Goal: Task Accomplishment & Management: Manage account settings

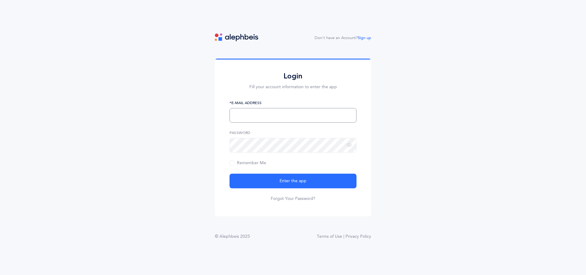
click at [320, 113] on input "text" at bounding box center [293, 115] width 127 height 15
type input "chaya.rabinowitz13@gmail.com"
click at [230, 174] on button "Enter the app" at bounding box center [293, 181] width 127 height 15
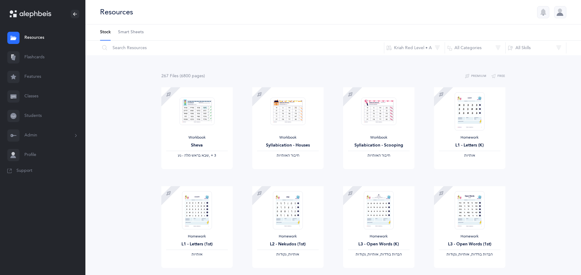
click at [38, 135] on button "Admin" at bounding box center [42, 136] width 85 height 20
click at [48, 179] on link "Classrooms" at bounding box center [54, 178] width 61 height 13
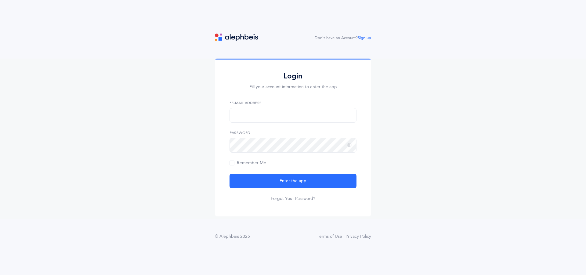
click at [389, 254] on div "Don't have an Account? Sign up Login Fill your account information to enter the…" at bounding box center [293, 137] width 586 height 275
click at [356, 228] on main "Login Fill your account information to enter the app *E-Mail Address Password R…" at bounding box center [293, 152] width 586 height 186
click at [286, 118] on input "text" at bounding box center [293, 115] width 127 height 15
click at [251, 267] on div "Don't have an Account? Sign up Login Fill your account information to enter the…" at bounding box center [293, 137] width 586 height 275
click at [251, 115] on input "text" at bounding box center [293, 115] width 127 height 15
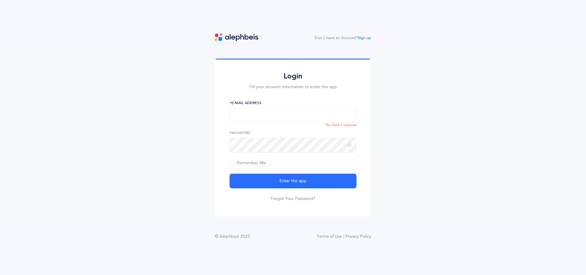
type input "chaya.rabinowitz13@gmail.com"
click at [230, 174] on button "Enter the app" at bounding box center [293, 181] width 127 height 15
click at [239, 112] on input "text" at bounding box center [293, 115] width 127 height 15
type input "[PERSON_NAME][EMAIL_ADDRESS][DOMAIN_NAME]"
click at [230, 174] on button "Enter the app" at bounding box center [293, 181] width 127 height 15
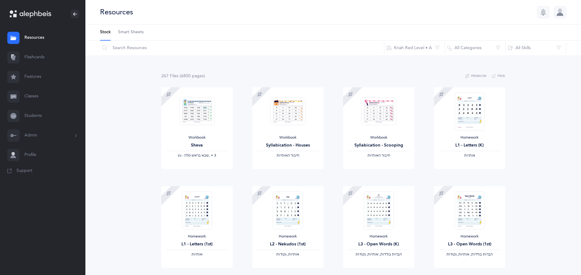
click at [64, 135] on button "Admin" at bounding box center [42, 136] width 85 height 20
click at [58, 177] on link "Classrooms" at bounding box center [54, 178] width 61 height 13
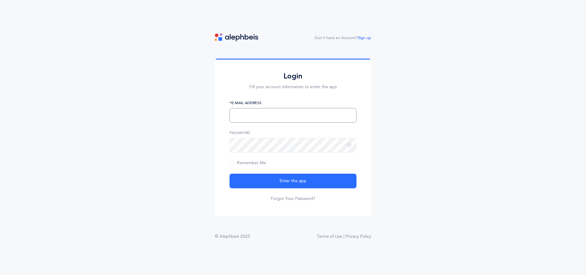
click at [256, 116] on input "text" at bounding box center [293, 115] width 127 height 15
type input "[PERSON_NAME][EMAIL_ADDRESS][DOMAIN_NAME]"
click at [230, 174] on button "Enter the app" at bounding box center [293, 181] width 127 height 15
click at [262, 115] on input "text" at bounding box center [293, 115] width 127 height 15
type input "[PERSON_NAME][EMAIL_ADDRESS][DOMAIN_NAME]"
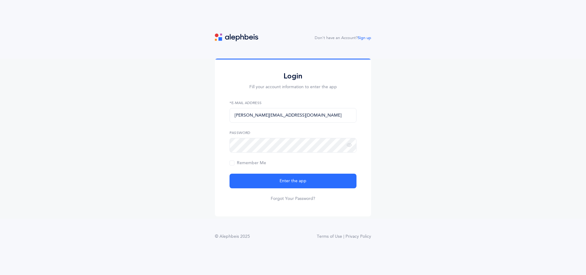
click at [500, 242] on main "Login Fill your account information to enter the app chaya.rabinowitz13@gmail.c…" at bounding box center [293, 152] width 586 height 186
click at [213, 132] on div "Login Fill your account information to enter the app chaya.rabinowitz13@gmail.c…" at bounding box center [293, 139] width 586 height 160
click at [230, 174] on button "Enter the app" at bounding box center [293, 181] width 127 height 15
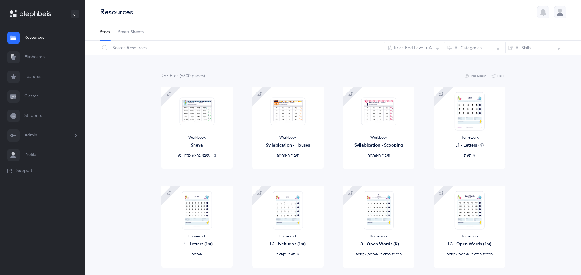
click at [33, 135] on button "Admin" at bounding box center [42, 136] width 85 height 20
click at [48, 178] on link "Classrooms" at bounding box center [54, 178] width 61 height 13
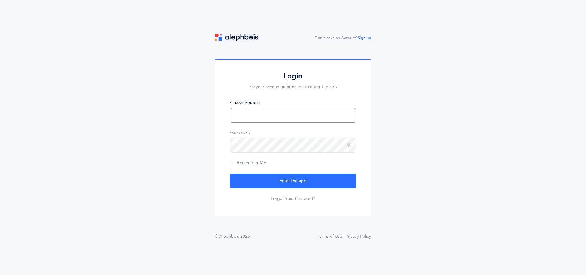
click at [301, 119] on input "text" at bounding box center [293, 115] width 127 height 15
type input "chaya.rabinowitz13@gmail.com"
click at [230, 174] on button "Enter the app" at bounding box center [293, 181] width 127 height 15
click at [245, 121] on input "text" at bounding box center [293, 115] width 127 height 15
type input "[PERSON_NAME][EMAIL_ADDRESS][DOMAIN_NAME]"
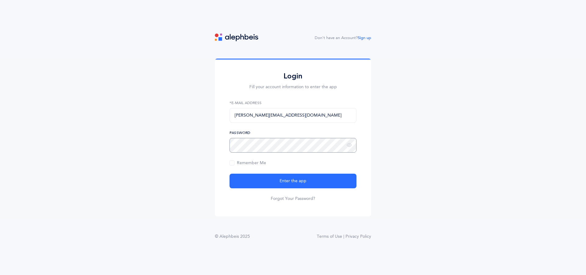
click at [230, 174] on button "Enter the app" at bounding box center [293, 181] width 127 height 15
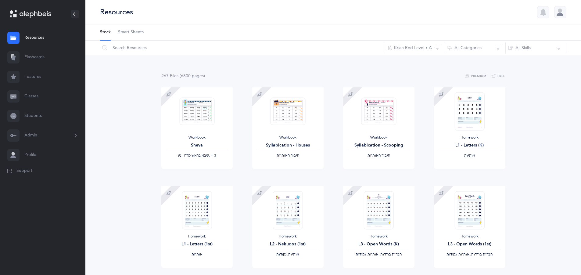
drag, startPoint x: 62, startPoint y: 137, endPoint x: 63, endPoint y: 130, distance: 6.8
click at [63, 130] on button "Admin" at bounding box center [42, 136] width 85 height 20
click at [47, 179] on link "Classrooms" at bounding box center [54, 178] width 61 height 13
click at [55, 136] on button "Admin" at bounding box center [42, 136] width 85 height 20
click at [50, 179] on link "Classrooms" at bounding box center [54, 178] width 61 height 13
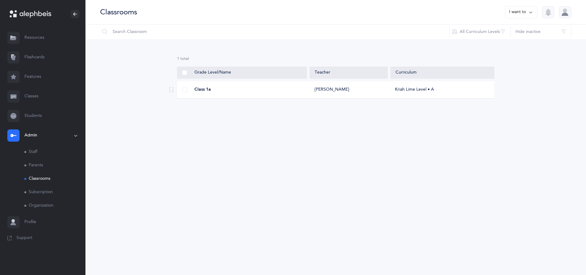
click at [431, 197] on div "Classrooms I want to Information Settings Grade Levels Ptach *Organization Name…" at bounding box center [335, 137] width 501 height 275
click at [423, 191] on div "Classrooms I want to Information Settings Grade Levels Ptach *Organization Name…" at bounding box center [335, 137] width 501 height 275
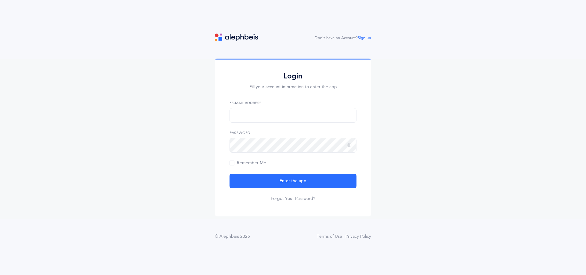
click at [504, 247] on div "Don't have an Account? Sign up Login Fill your account information to enter the…" at bounding box center [293, 143] width 586 height 219
click at [259, 114] on input "text" at bounding box center [293, 115] width 127 height 15
type input "[PERSON_NAME][EMAIL_ADDRESS][DOMAIN_NAME]"
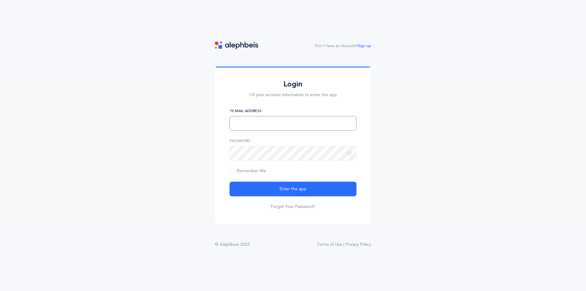
click at [247, 128] on input "text" at bounding box center [293, 123] width 127 height 15
type input "[PERSON_NAME][EMAIL_ADDRESS][DOMAIN_NAME]"
click at [230, 182] on button "Enter the app" at bounding box center [293, 189] width 127 height 15
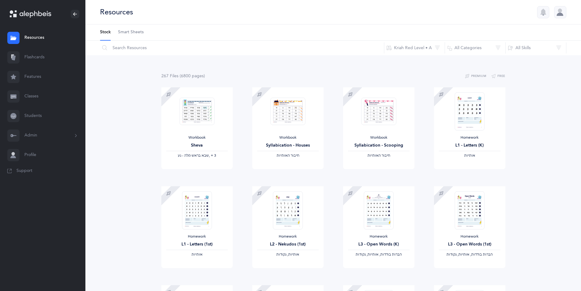
click at [38, 137] on button "Admin" at bounding box center [42, 136] width 85 height 20
click at [49, 180] on link "Classrooms" at bounding box center [54, 178] width 61 height 13
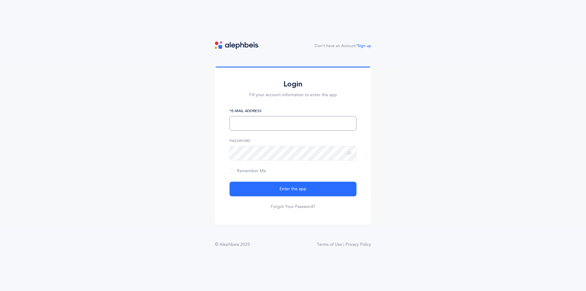
click at [256, 124] on input "text" at bounding box center [293, 123] width 127 height 15
type input "[PERSON_NAME][EMAIL_ADDRESS][DOMAIN_NAME]"
click at [506, 256] on div "Don't have an Account? Sign up Login Fill your account information to enter the…" at bounding box center [293, 151] width 586 height 219
click at [230, 182] on button "Enter the app" at bounding box center [293, 189] width 127 height 15
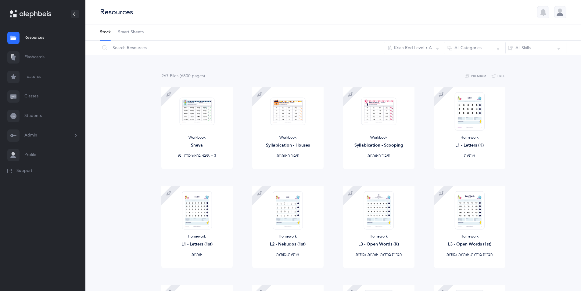
click at [66, 136] on button "Admin" at bounding box center [42, 136] width 85 height 20
click at [43, 180] on link "Classrooms" at bounding box center [54, 178] width 61 height 13
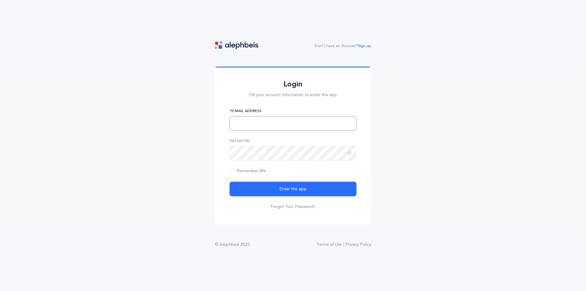
click at [251, 126] on input "text" at bounding box center [293, 123] width 127 height 15
type input "[PERSON_NAME][EMAIL_ADDRESS][DOMAIN_NAME]"
click at [230, 182] on button "Enter the app" at bounding box center [293, 189] width 127 height 15
click at [244, 128] on input "text" at bounding box center [293, 123] width 127 height 15
type input "[PERSON_NAME][EMAIL_ADDRESS][DOMAIN_NAME]"
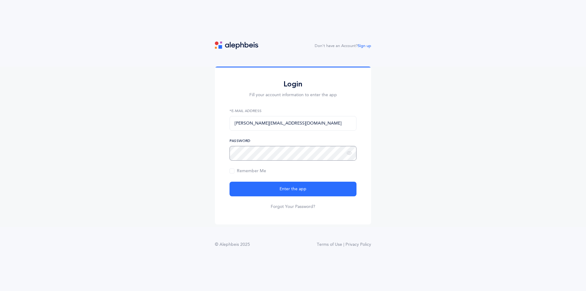
click at [230, 182] on button "Enter the app" at bounding box center [293, 189] width 127 height 15
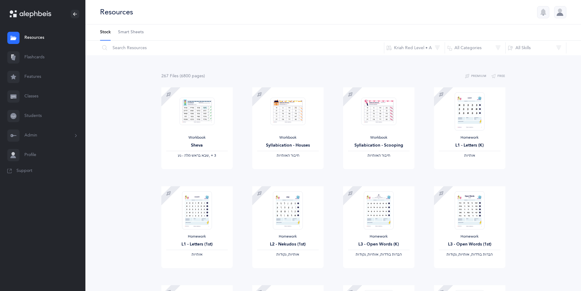
click at [35, 56] on link "Flashcards" at bounding box center [42, 58] width 85 height 20
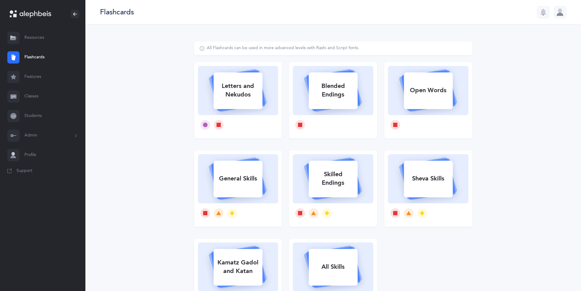
click at [259, 97] on div "Letters and Nekudos" at bounding box center [238, 90] width 49 height 24
select select
select select "single"
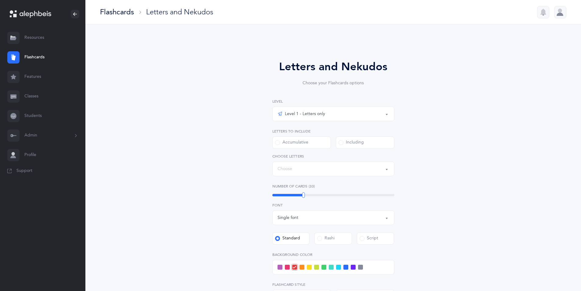
select select "27"
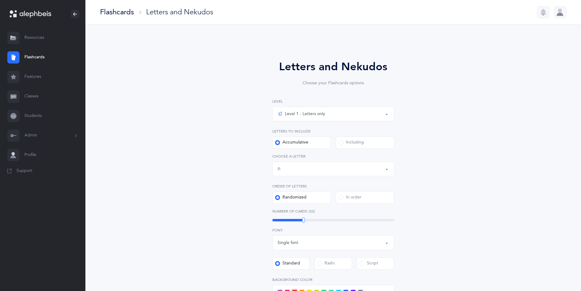
click at [302, 141] on div "Accumulative" at bounding box center [291, 142] width 33 height 6
click at [0, 0] on input "Accumulative" at bounding box center [0, 0] width 0 height 0
click at [30, 118] on link "Students" at bounding box center [42, 116] width 85 height 20
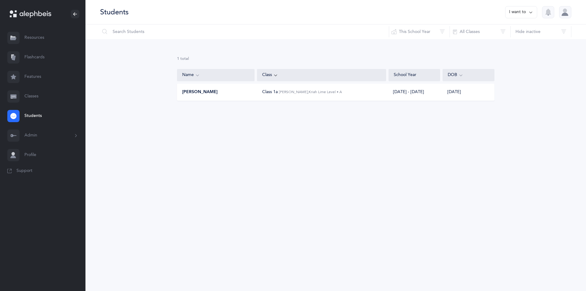
click at [531, 14] on icon at bounding box center [530, 12] width 5 height 7
click at [479, 34] on button "All Classes" at bounding box center [480, 31] width 61 height 15
click at [459, 53] on span "All Classes" at bounding box center [464, 51] width 20 height 5
click at [530, 13] on icon at bounding box center [530, 12] width 5 height 7
click at [373, 54] on div "1 results total Name Class School Year DOB Nachman Gale Class 1a Pinchas Kanner…" at bounding box center [335, 83] width 501 height 89
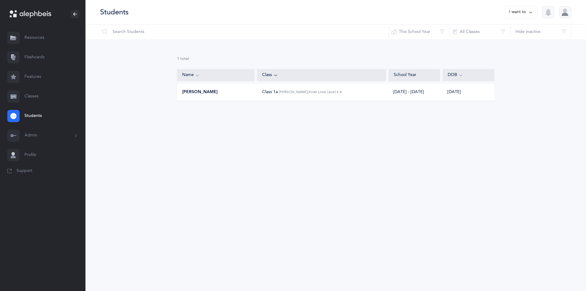
click at [25, 98] on link "Classes" at bounding box center [42, 97] width 85 height 20
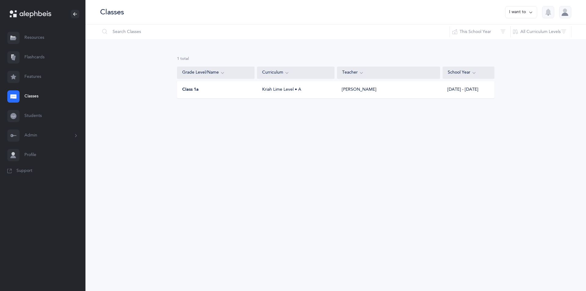
click at [529, 12] on icon at bounding box center [530, 12] width 5 height 7
click at [525, 41] on button "Add new" at bounding box center [515, 42] width 34 height 11
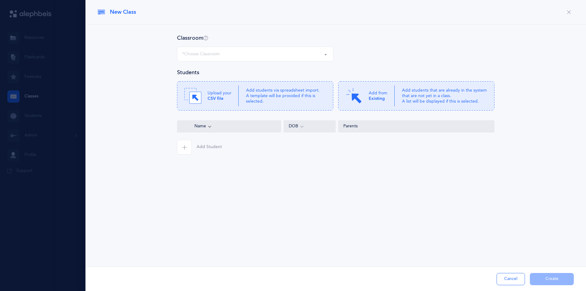
click at [323, 54] on button "*Choose Classroom" at bounding box center [255, 54] width 156 height 15
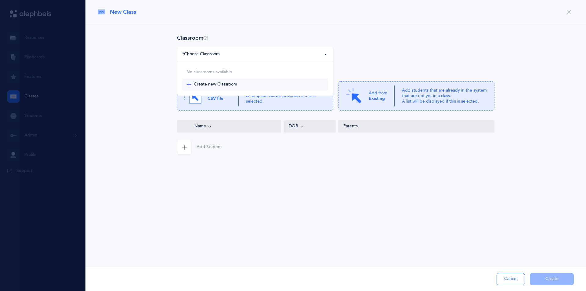
click at [222, 85] on span "Create new Classroom" at bounding box center [215, 84] width 43 height 5
select select "-1"
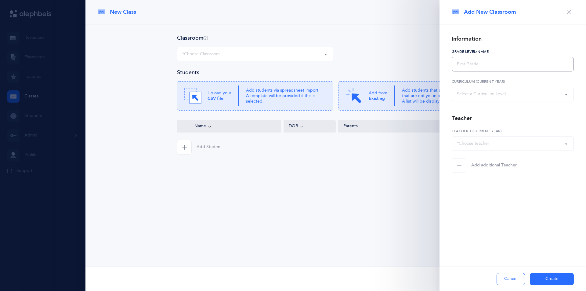
click at [460, 69] on input "text" at bounding box center [513, 64] width 122 height 15
type input "1b"
click at [476, 92] on div "Select a Curriculum Level" at bounding box center [481, 94] width 49 height 6
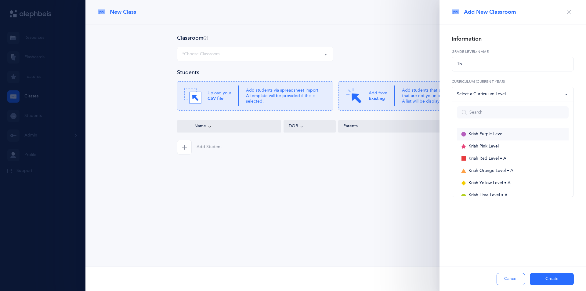
click at [491, 134] on span "Kriah Purple Level" at bounding box center [485, 134] width 35 height 5
select select "1"
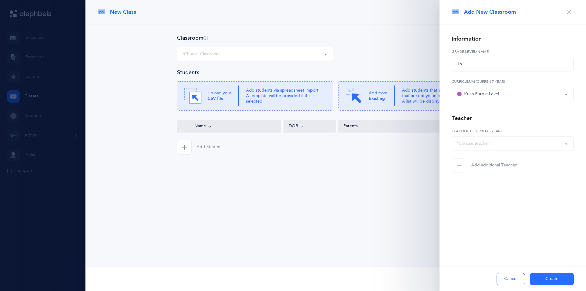
click at [474, 145] on div "*Choose teacher" at bounding box center [473, 143] width 32 height 6
click at [475, 172] on span "[PERSON_NAME]" at bounding box center [478, 173] width 34 height 5
select select "2686"
click at [186, 148] on icon "button" at bounding box center [184, 147] width 5 height 5
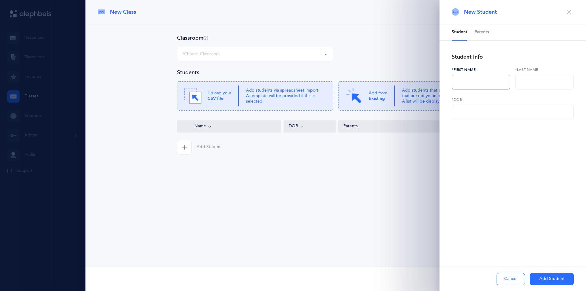
click at [467, 80] on input "text" at bounding box center [481, 82] width 59 height 15
type input "Shimon"
click at [541, 82] on input "text" at bounding box center [544, 82] width 59 height 15
type input "Grazi"
click at [487, 115] on input "text" at bounding box center [513, 112] width 122 height 15
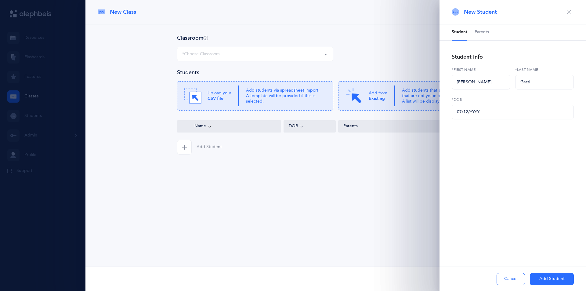
click at [437, 222] on div "New Class Classroom No classrooms available Create new Classroom *Choose Classr…" at bounding box center [335, 145] width 501 height 291
drag, startPoint x: 468, startPoint y: 112, endPoint x: 462, endPoint y: 112, distance: 6.4
click at [462, 112] on input "07/12/YYYY" at bounding box center [513, 112] width 122 height 15
click at [479, 112] on input "07/12/YYYY" at bounding box center [513, 112] width 122 height 15
drag, startPoint x: 483, startPoint y: 110, endPoint x: 470, endPoint y: 107, distance: 13.6
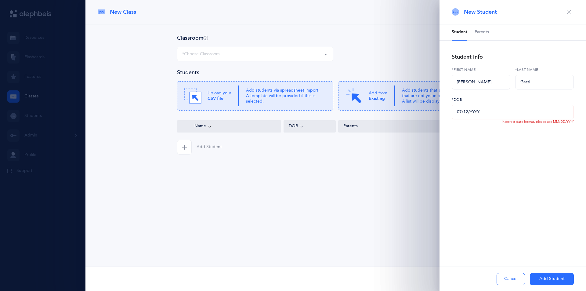
click at [470, 107] on input "07/12/YYYY" at bounding box center [513, 112] width 122 height 15
type input "07/12/2015"
click at [541, 277] on button "Add Student" at bounding box center [552, 279] width 44 height 12
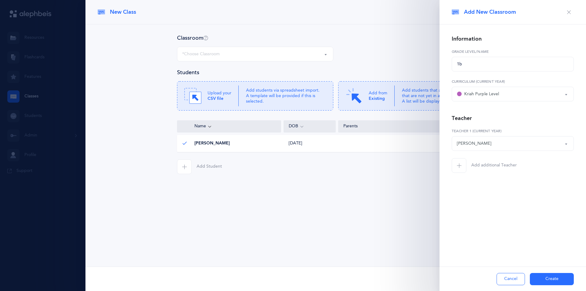
click at [556, 279] on button "Create" at bounding box center [552, 279] width 44 height 12
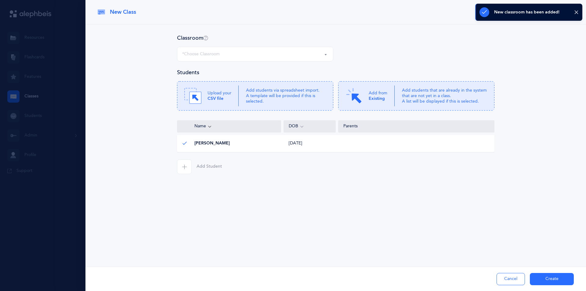
select select "1316"
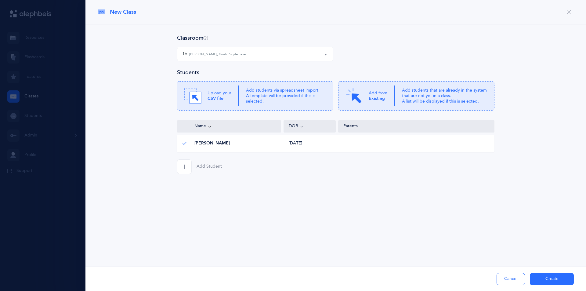
click at [188, 167] on span "button" at bounding box center [184, 166] width 15 height 15
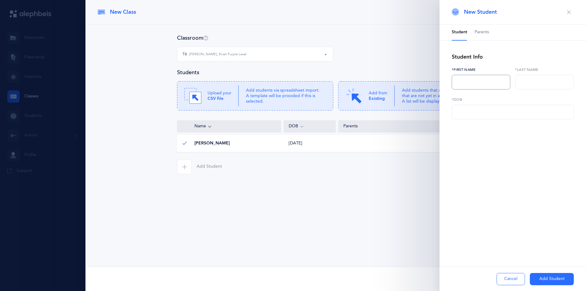
click at [471, 79] on input "text" at bounding box center [481, 82] width 59 height 15
click at [570, 11] on icon "button" at bounding box center [568, 12] width 5 height 5
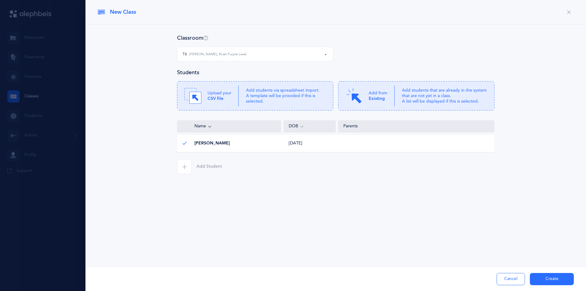
click at [325, 56] on button "1b Chaya Rabinowitz, Kriah Purple Level" at bounding box center [255, 54] width 156 height 15
click at [376, 46] on div "Classroom 1b 1b Chaya Rabinowitz, Kriah Purple Level 1b Chaya Rabinowitz, Kriah…" at bounding box center [335, 51] width 317 height 34
click at [133, 15] on span "New Class" at bounding box center [123, 12] width 26 height 8
click at [552, 275] on button "Create" at bounding box center [552, 279] width 44 height 12
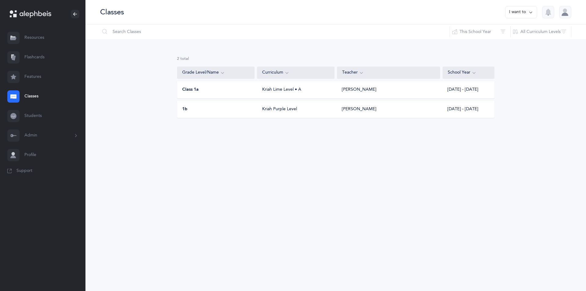
click at [523, 15] on button "I want to" at bounding box center [521, 12] width 32 height 12
click at [512, 43] on button "Add new" at bounding box center [515, 42] width 34 height 11
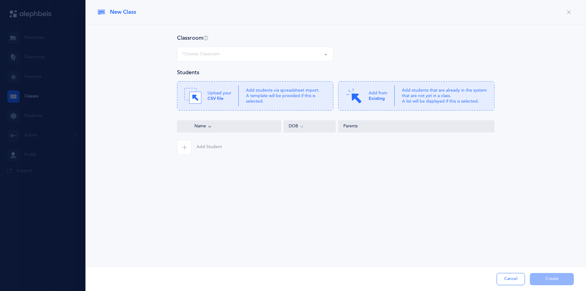
click at [328, 55] on button "*Choose Classroom" at bounding box center [255, 54] width 156 height 15
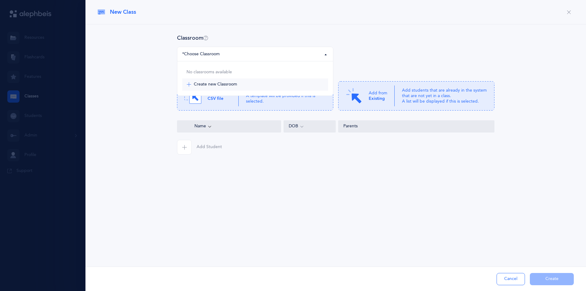
click at [226, 84] on span "Create new Classroom" at bounding box center [215, 84] width 43 height 5
select select "-1"
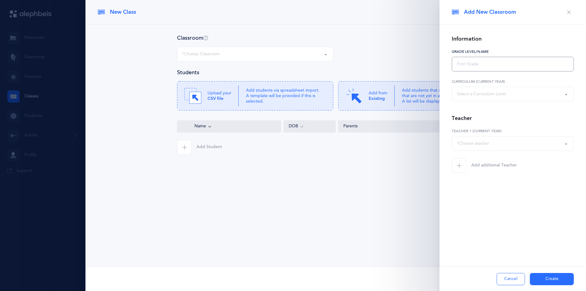
click at [483, 64] on input "text" at bounding box center [513, 64] width 122 height 15
type input "1c"
click at [563, 96] on div "Select a Curriculum Level" at bounding box center [513, 94] width 112 height 10
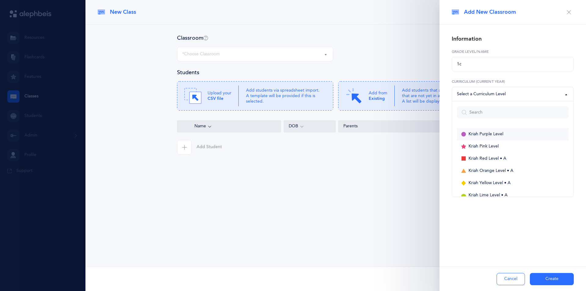
click at [490, 133] on span "Kriah Purple Level" at bounding box center [485, 134] width 35 height 5
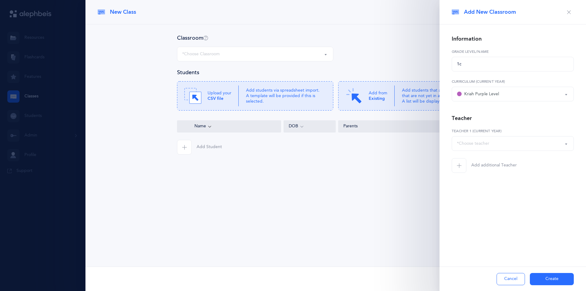
click at [532, 97] on div "Kriah Purple Level" at bounding box center [513, 94] width 112 height 10
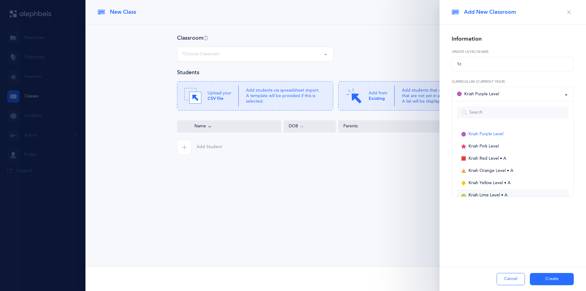
click at [496, 194] on span "Kriah Lime Level • A" at bounding box center [487, 195] width 39 height 5
select select "10"
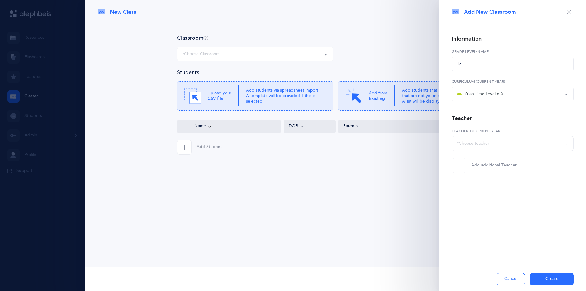
click at [564, 278] on button "Create" at bounding box center [552, 279] width 44 height 12
click at [513, 141] on div "*Choose teacher" at bounding box center [513, 143] width 112 height 10
click at [487, 172] on span "[PERSON_NAME]" at bounding box center [478, 173] width 34 height 5
drag, startPoint x: 497, startPoint y: 142, endPoint x: 483, endPoint y: 139, distance: 13.6
click at [483, 139] on div "[PERSON_NAME]" at bounding box center [513, 143] width 112 height 10
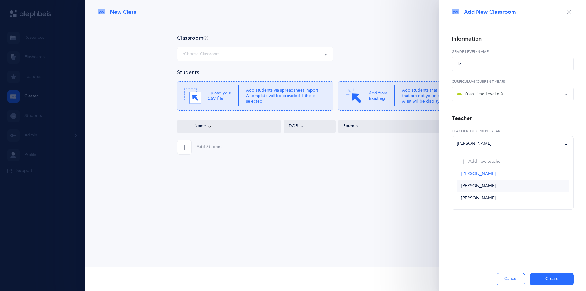
click at [486, 187] on span "Pinchas Kanner" at bounding box center [478, 185] width 34 height 5
select select "2685"
click at [503, 256] on div "Add New Classroom Information 1c Grade Level/Name Kriah Purple Level Kriah Pink…" at bounding box center [512, 145] width 146 height 291
click at [553, 277] on button "Create" at bounding box center [552, 279] width 44 height 12
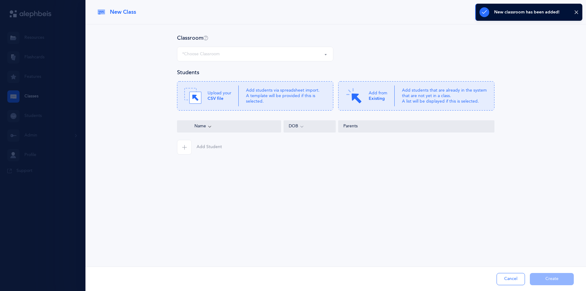
select select "1317"
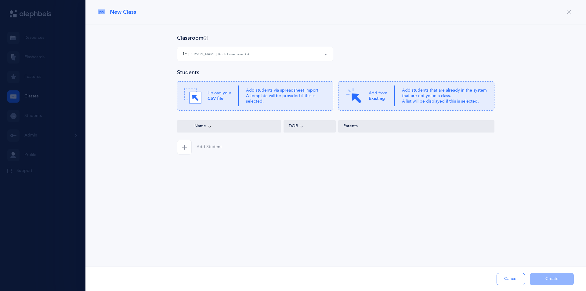
click at [187, 148] on span "button" at bounding box center [184, 147] width 15 height 15
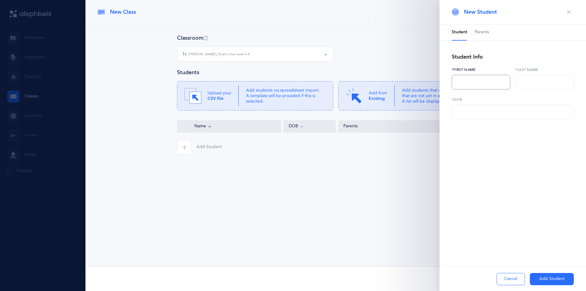
click at [470, 85] on input "text" at bounding box center [481, 82] width 59 height 15
type input "Yehuda"
click at [539, 82] on input "text" at bounding box center [544, 82] width 59 height 15
type input "Haber"
click at [488, 110] on input "text" at bounding box center [513, 112] width 122 height 15
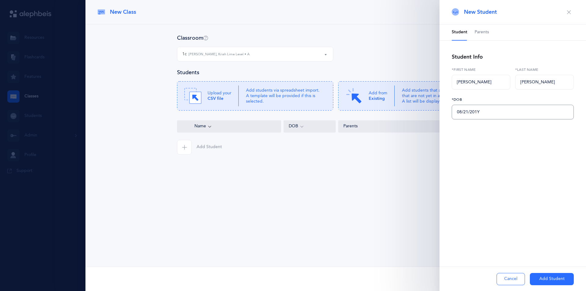
type input "08/21/2015"
click at [553, 276] on button "Add Student" at bounding box center [552, 279] width 44 height 12
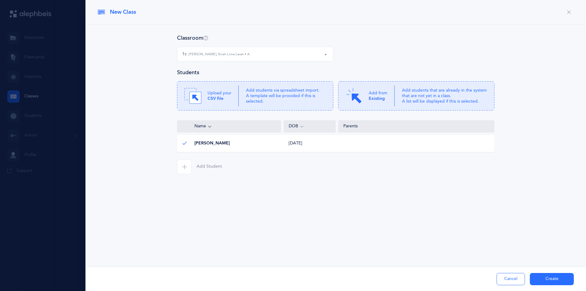
click at [184, 164] on span "button" at bounding box center [184, 166] width 15 height 15
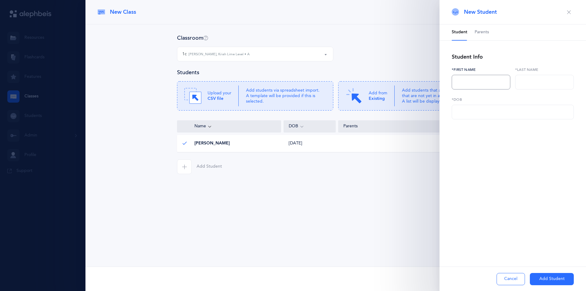
click at [462, 85] on input "text" at bounding box center [481, 82] width 59 height 15
drag, startPoint x: 488, startPoint y: 81, endPoint x: 468, endPoint y: 81, distance: 19.2
click at [468, 81] on input "Yakov Khiyayev" at bounding box center [481, 82] width 59 height 15
type input "Yakov"
click at [529, 82] on input "text" at bounding box center [544, 82] width 59 height 15
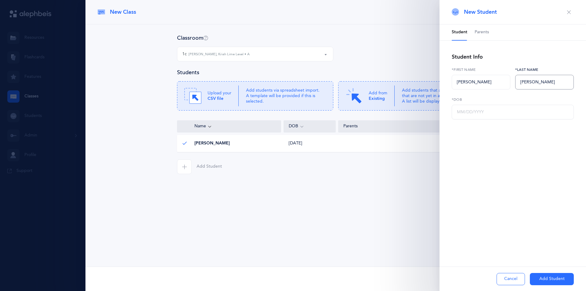
type input "Khiyayev"
click at [465, 110] on input "text" at bounding box center [513, 112] width 122 height 15
type input "08/21/2016"
click at [564, 282] on button "Add Student" at bounding box center [552, 279] width 44 height 12
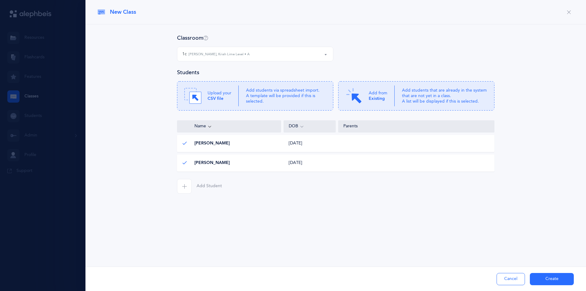
click at [427, 220] on div "Classroom 1c 1c Pinchas Kanner, Kriah Lime Level • A 1c Pinchas Kanner, Kriah L…" at bounding box center [335, 125] width 501 height 203
click at [555, 284] on button "Create" at bounding box center [552, 279] width 44 height 12
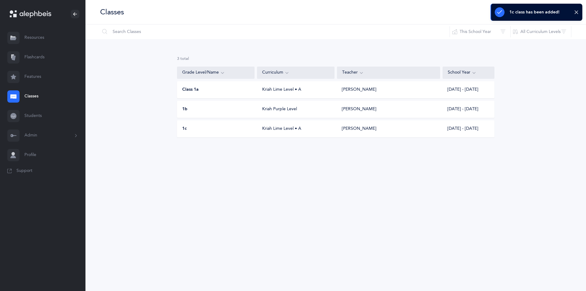
click at [254, 111] on div "1b" at bounding box center [216, 109] width 78 height 6
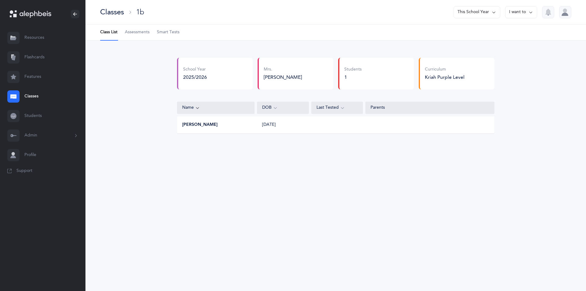
click at [296, 85] on div "Mrs. Chaya Rabinowitz Mrs. Chaya Rabinowitz Mrs. Chaya Rabinowitz" at bounding box center [296, 74] width 76 height 32
click at [329, 68] on div "Mrs. Chaya Rabinowitz Mrs. Chaya Rabinowitz Mrs. Chaya Rabinowitz" at bounding box center [296, 74] width 76 height 32
click at [534, 12] on button "I want to" at bounding box center [521, 12] width 32 height 12
click at [506, 31] on button "Edit class" at bounding box center [510, 31] width 44 height 11
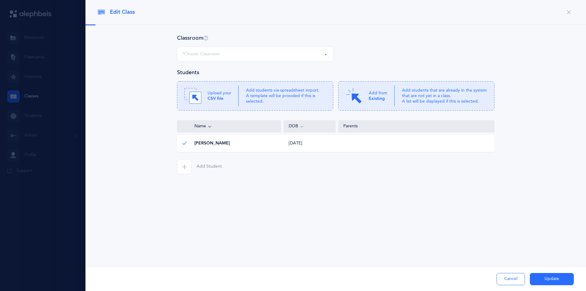
select select "1316"
click at [557, 281] on button "Update" at bounding box center [552, 279] width 44 height 12
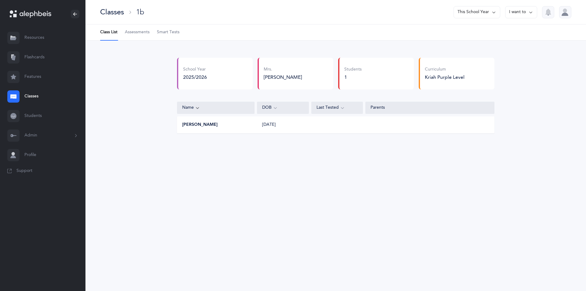
click at [280, 82] on div "Mrs. Chaya Rabinowitz Mrs. Chaya Rabinowitz Mrs. Chaya Rabinowitz" at bounding box center [296, 74] width 76 height 32
click at [532, 13] on icon at bounding box center [530, 12] width 5 height 7
click at [510, 30] on button "Edit class" at bounding box center [510, 31] width 44 height 11
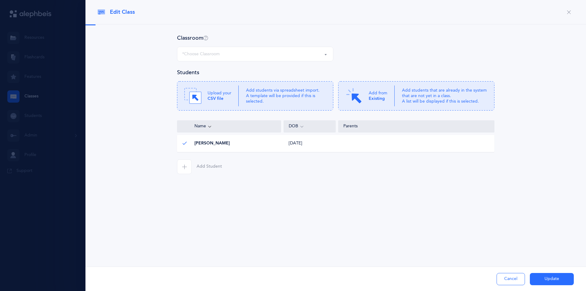
select select "1316"
click at [231, 55] on small "Chaya Rabinowitz, Kriah Purple Level" at bounding box center [217, 54] width 57 height 5
click at [540, 280] on button "Update" at bounding box center [552, 279] width 44 height 12
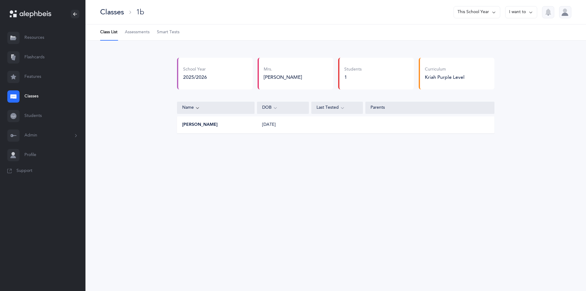
click at [290, 82] on div "Mrs. Chaya Rabinowitz Mrs. Chaya Rabinowitz Mrs. Chaya Rabinowitz" at bounding box center [296, 74] width 76 height 32
click at [524, 12] on button "I want to" at bounding box center [521, 12] width 32 height 12
click at [494, 43] on button "Delete class" at bounding box center [510, 42] width 44 height 11
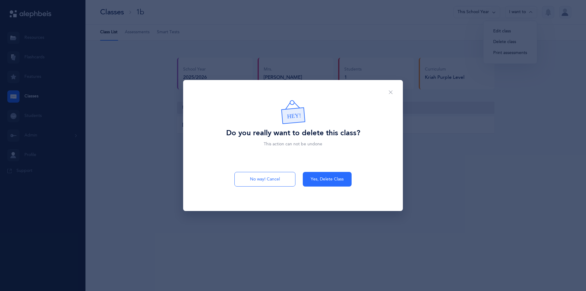
click at [448, 151] on div "HEY! Do you really want to delete this class? This action can not be undone No …" at bounding box center [293, 145] width 586 height 291
click at [316, 178] on span "Yes, Delete Class" at bounding box center [327, 179] width 33 height 6
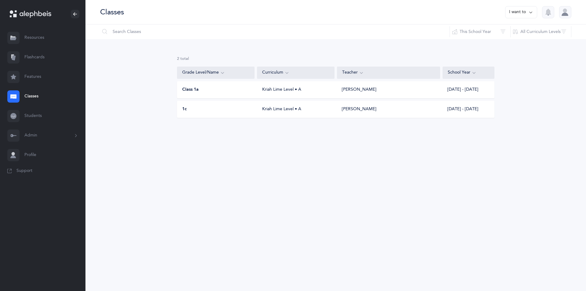
click at [518, 12] on button "I want to" at bounding box center [521, 12] width 32 height 12
click at [507, 40] on button "Add new" at bounding box center [515, 42] width 34 height 11
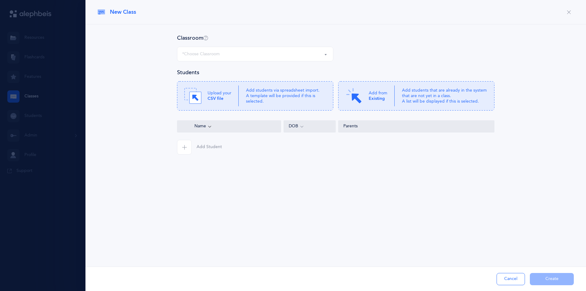
select select "1316"
click at [562, 279] on div "Add Student Cancel Create" at bounding box center [335, 278] width 501 height 24
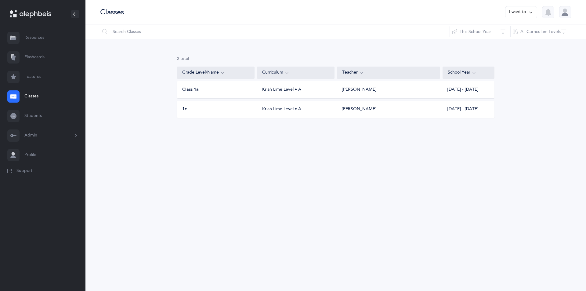
click at [529, 14] on icon at bounding box center [530, 12] width 5 height 7
click at [512, 42] on button "Add new" at bounding box center [515, 42] width 34 height 11
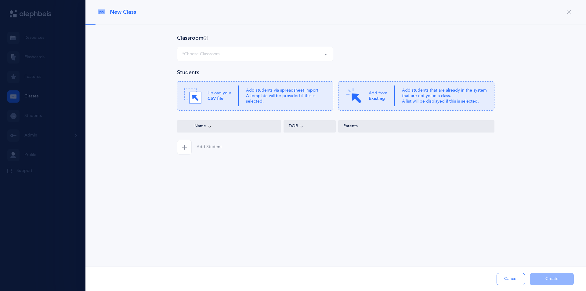
select select "1316"
click at [534, 275] on div "Add Student Cancel Create" at bounding box center [335, 278] width 501 height 24
click at [327, 52] on button "1b Chaya Rabinowitz, Kriah Purple Level" at bounding box center [255, 54] width 156 height 15
click at [227, 127] on div "Name" at bounding box center [229, 126] width 94 height 7
click at [186, 143] on span "button" at bounding box center [184, 147] width 15 height 15
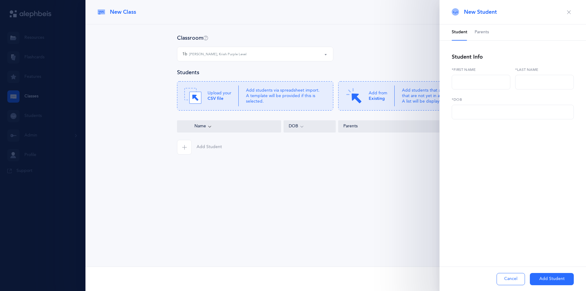
click at [322, 55] on div "1b Chaya Rabinowitz, Kriah Purple Level" at bounding box center [255, 54] width 146 height 10
drag, startPoint x: 161, startPoint y: 37, endPoint x: 173, endPoint y: 34, distance: 12.5
click at [162, 37] on div "Classroom 1b 1b Chaya Rabinowitz, Kriah Purple Level 1b Chaya Rabinowitz, Kriah…" at bounding box center [336, 94] width 476 height 120
click at [567, 10] on icon "button" at bounding box center [568, 12] width 5 height 5
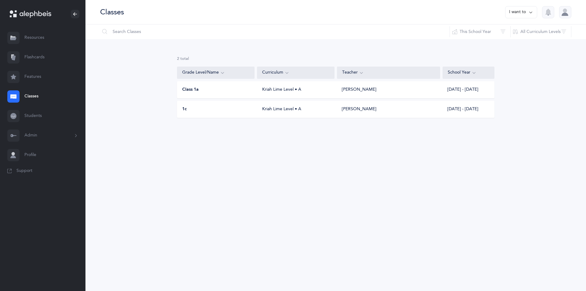
click at [522, 12] on button "I want to" at bounding box center [521, 12] width 32 height 12
click at [518, 44] on button "Add new" at bounding box center [515, 42] width 34 height 11
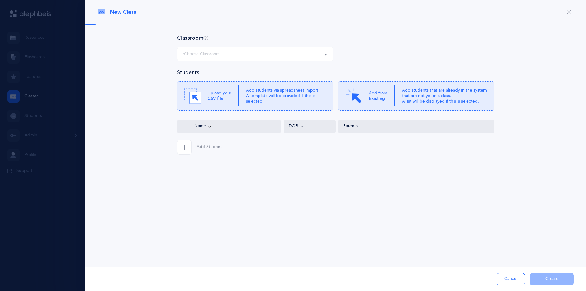
select select "1316"
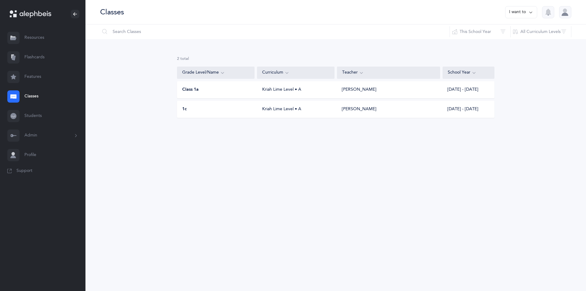
click at [35, 95] on link "Classes" at bounding box center [42, 97] width 85 height 20
click at [531, 14] on icon at bounding box center [530, 12] width 5 height 7
click at [518, 44] on button "Add new" at bounding box center [515, 42] width 34 height 11
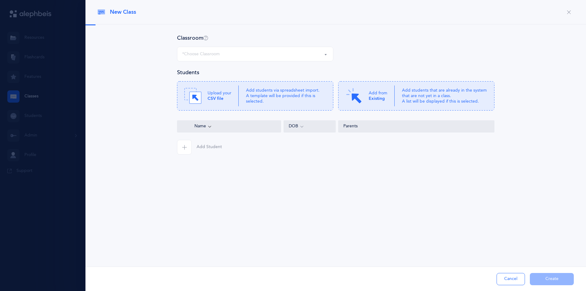
select select "1316"
click at [559, 280] on div "Add Student Cancel Create" at bounding box center [335, 278] width 501 height 24
click at [208, 127] on div "Name" at bounding box center [229, 126] width 94 height 7
click at [569, 13] on icon "button" at bounding box center [568, 12] width 5 height 5
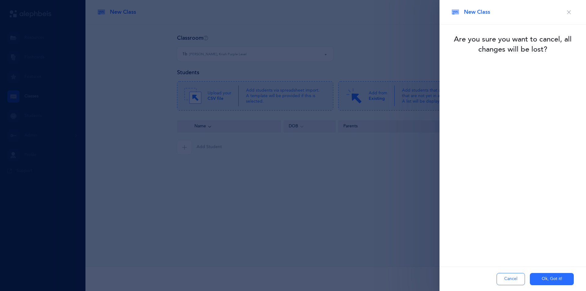
click at [552, 278] on button "Ok, Got it!" at bounding box center [552, 279] width 44 height 12
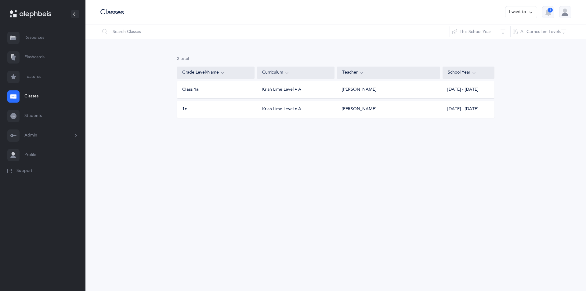
drag, startPoint x: 523, startPoint y: 7, endPoint x: 520, endPoint y: 11, distance: 5.2
click at [521, 9] on button "I want to" at bounding box center [521, 12] width 32 height 12
click at [515, 41] on button "Add new" at bounding box center [515, 42] width 34 height 11
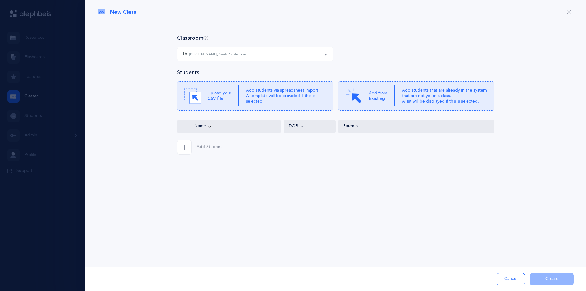
click at [330, 56] on button "1b Chaya Rabinowitz, Kriah Purple Level" at bounding box center [255, 54] width 156 height 15
click at [237, 73] on small "Chaya Rabinowitz, Kriah Purple Level" at bounding box center [221, 72] width 59 height 4
select select "1316"
click at [505, 281] on button "Cancel" at bounding box center [511, 279] width 28 height 12
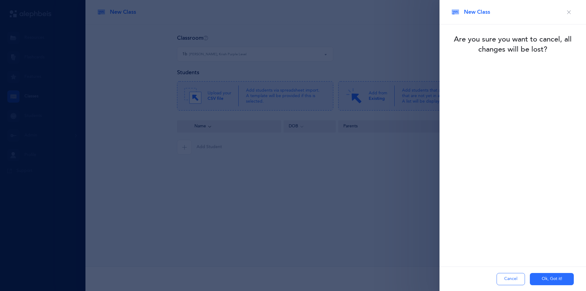
click at [503, 275] on button "Cancel" at bounding box center [511, 279] width 28 height 12
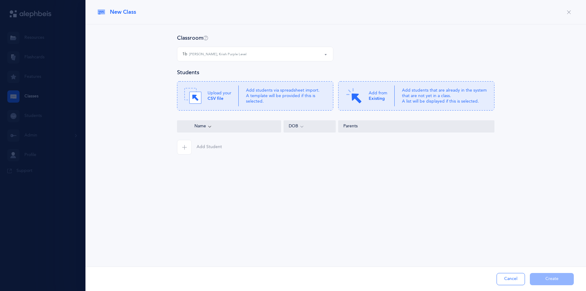
click at [507, 277] on button "Cancel" at bounding box center [511, 279] width 28 height 12
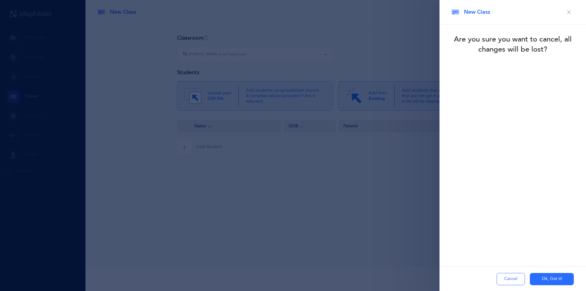
click at [546, 278] on button "Ok, Got it!" at bounding box center [552, 279] width 44 height 12
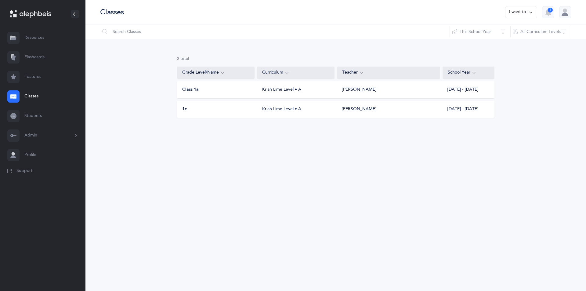
click at [512, 13] on button "I want to" at bounding box center [521, 12] width 32 height 12
click at [514, 41] on button "Add new" at bounding box center [515, 42] width 34 height 11
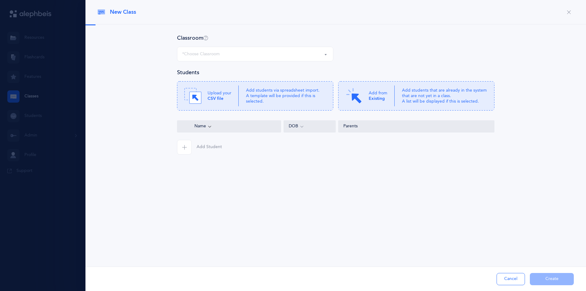
select select "1316"
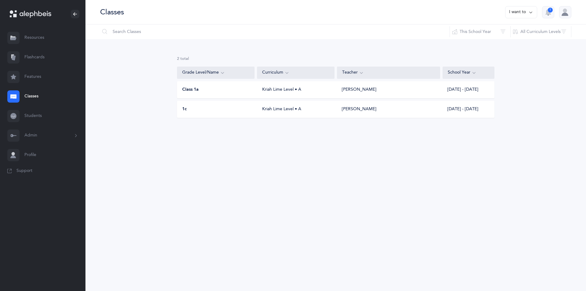
click at [27, 97] on link "Classes" at bounding box center [42, 97] width 85 height 20
click at [527, 13] on button "I want to" at bounding box center [521, 12] width 32 height 12
click at [481, 53] on div "2 results total Grade Level/Name Curriculum Teacher School Year Class 1a Kriah …" at bounding box center [335, 92] width 501 height 106
click at [370, 89] on div "Pinchas Kanner" at bounding box center [359, 90] width 34 height 6
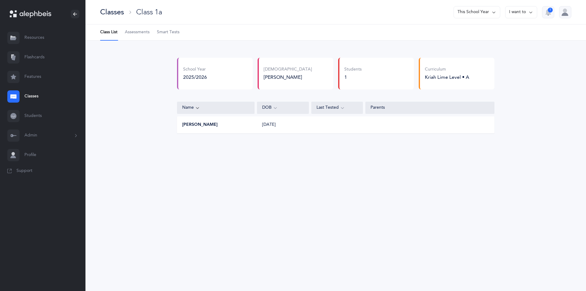
click at [43, 137] on button "Admin" at bounding box center [42, 136] width 85 height 20
click at [41, 177] on link "Classrooms" at bounding box center [54, 178] width 61 height 13
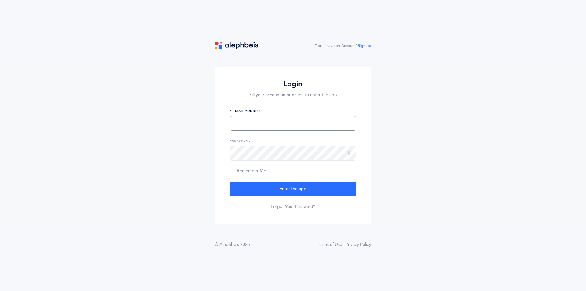
click at [288, 122] on input "text" at bounding box center [293, 123] width 127 height 15
type input "chaya.rabinowitz13@gmail.com"
click at [430, 214] on div "Login Fill your account information to enter the app chaya.rabinowitz13@gmail.c…" at bounding box center [293, 147] width 586 height 160
click at [443, 232] on main "Login Fill your account information to enter the app chaya.rabinowitz13@gmail.c…" at bounding box center [293, 160] width 586 height 186
click at [230, 182] on button "Enter the app" at bounding box center [293, 189] width 127 height 15
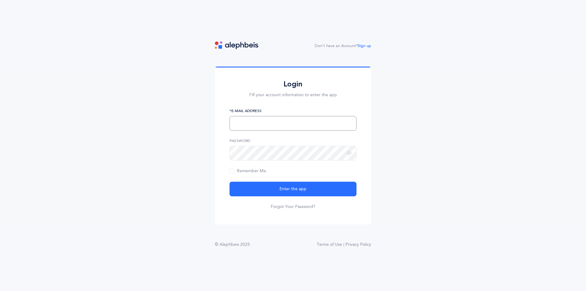
click at [263, 124] on input "text" at bounding box center [293, 123] width 127 height 15
type input "[PERSON_NAME][EMAIL_ADDRESS][DOMAIN_NAME]"
click at [230, 182] on button "Enter the app" at bounding box center [293, 189] width 127 height 15
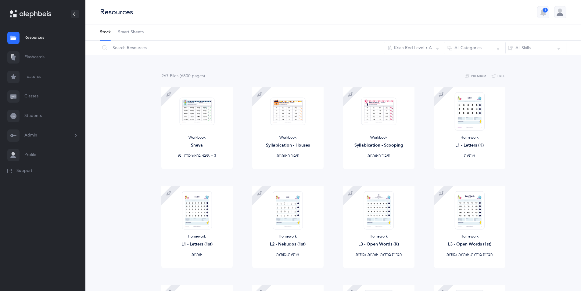
click at [30, 98] on link "Classes" at bounding box center [42, 97] width 85 height 20
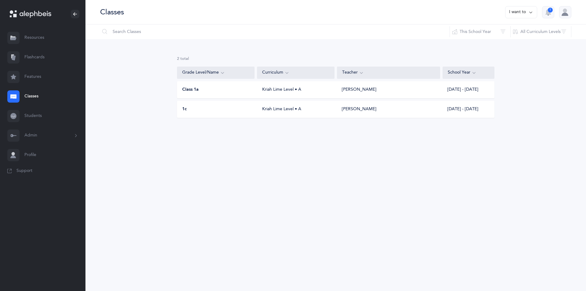
click at [546, 11] on icon "button" at bounding box center [548, 11] width 6 height 5
click at [531, 13] on icon at bounding box center [530, 12] width 5 height 7
click at [229, 72] on div "Grade Level/Name" at bounding box center [215, 72] width 67 height 7
click at [525, 12] on button "I want to" at bounding box center [521, 12] width 32 height 12
click at [509, 41] on button "Add new" at bounding box center [515, 42] width 34 height 11
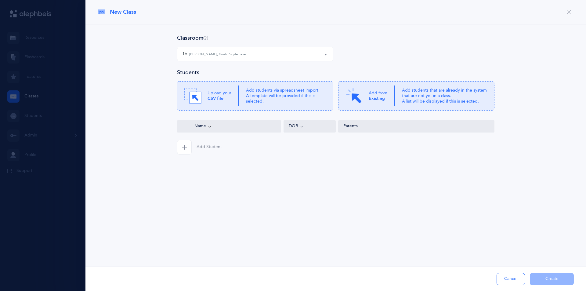
click at [545, 280] on div "Add Student Cancel Create" at bounding box center [335, 278] width 501 height 24
click at [204, 123] on span "Name" at bounding box center [194, 126] width 24 height 6
click at [259, 57] on div "1b Chaya Rabinowitz, Kriah Purple Level" at bounding box center [255, 54] width 146 height 10
click at [244, 71] on small "Chaya Rabinowitz, Kriah Purple Level" at bounding box center [221, 72] width 59 height 4
select select "1316"
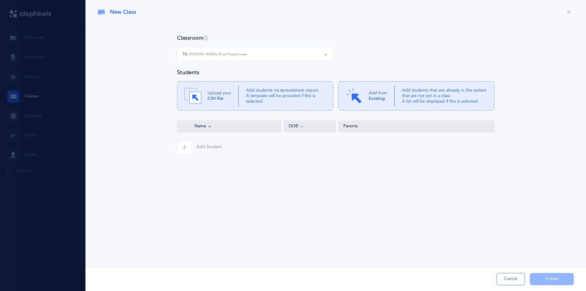
click at [214, 128] on div "Name" at bounding box center [229, 126] width 94 height 7
click at [196, 126] on span "Name" at bounding box center [194, 126] width 24 height 6
click at [185, 147] on icon "button" at bounding box center [184, 147] width 5 height 5
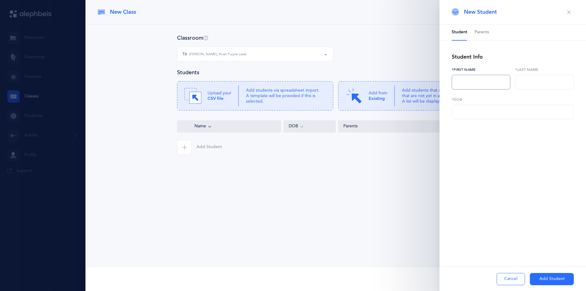
click at [461, 82] on input "text" at bounding box center [481, 82] width 59 height 15
type input "Shimon"
click at [526, 83] on input "text" at bounding box center [544, 82] width 59 height 15
type input "Grazi"
click at [459, 116] on input "text" at bounding box center [513, 112] width 122 height 15
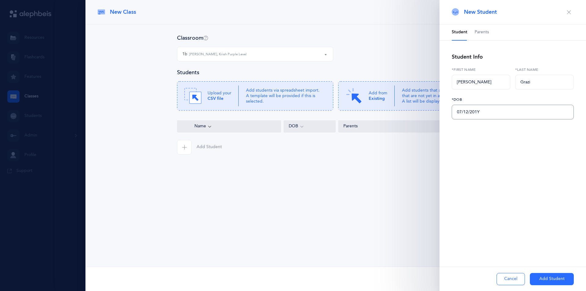
type input "07/12/2015"
click at [556, 277] on button "Add Student" at bounding box center [552, 279] width 44 height 12
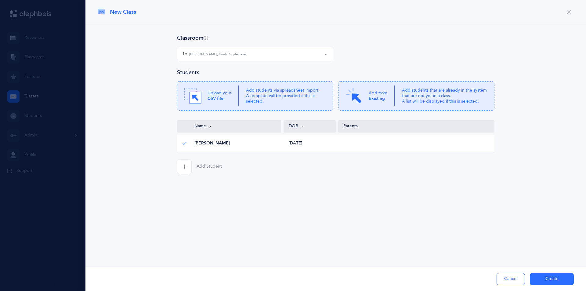
click at [552, 278] on button "Create" at bounding box center [552, 279] width 44 height 12
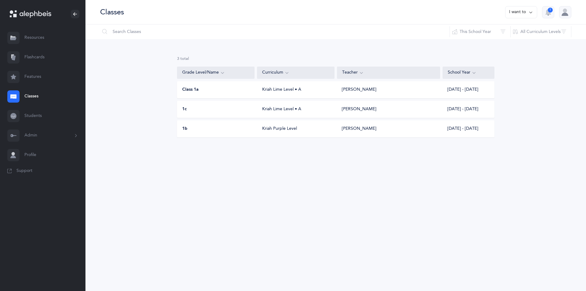
click at [526, 13] on button "I want to" at bounding box center [521, 12] width 32 height 12
click at [517, 42] on button "Add new" at bounding box center [515, 42] width 34 height 11
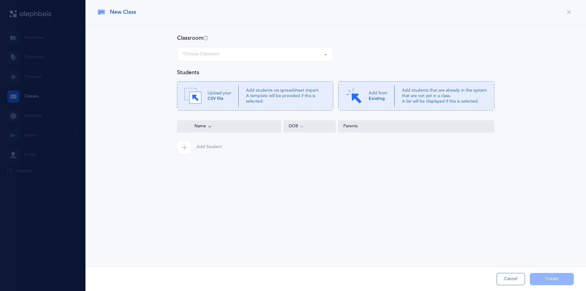
select select
click at [298, 55] on div "*Choose Classroom" at bounding box center [255, 54] width 146 height 10
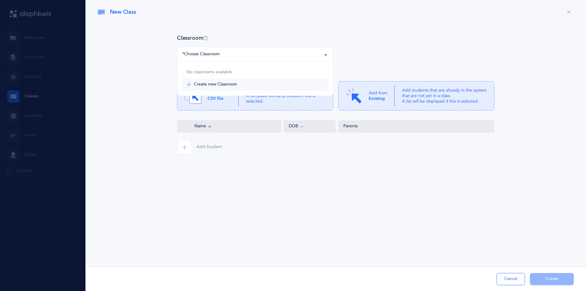
click at [224, 85] on span "Create new Classroom" at bounding box center [215, 84] width 43 height 5
select select "-1"
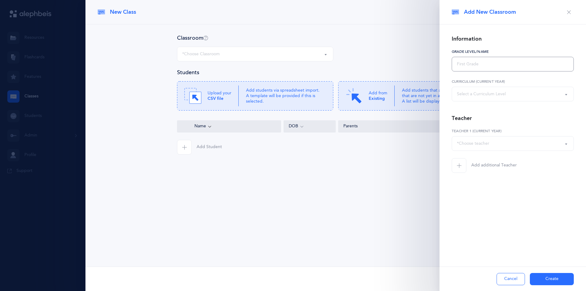
click at [468, 67] on input "text" at bounding box center [513, 64] width 122 height 15
type input "Rabbi Tesser"
click at [459, 97] on div "Select a Curriculum Level" at bounding box center [481, 94] width 49 height 6
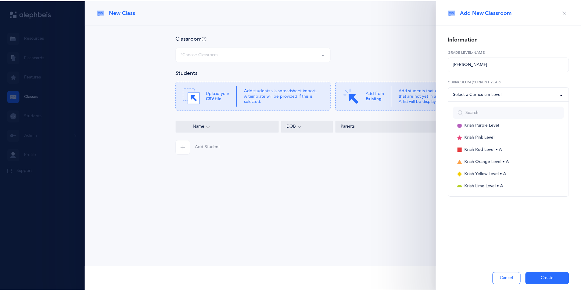
scroll to position [12, 0]
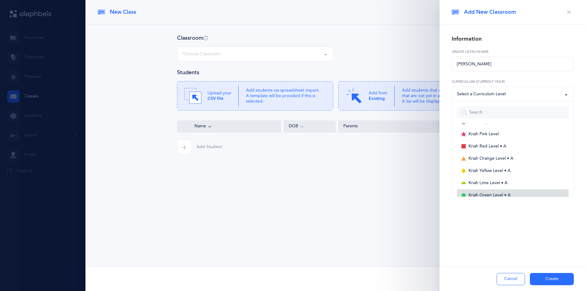
click at [476, 195] on span "Kriah Green Level • A" at bounding box center [489, 195] width 42 height 5
select select "12"
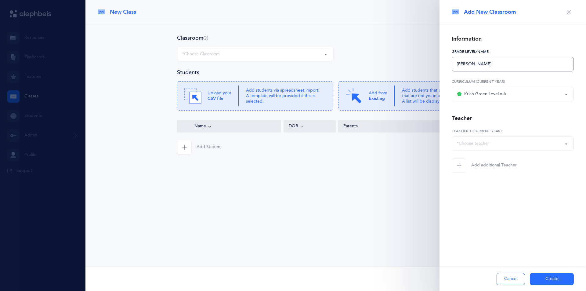
drag, startPoint x: 484, startPoint y: 65, endPoint x: 450, endPoint y: 64, distance: 33.9
click at [450, 64] on div "Information Rabbi Tesser Grade Level/Name Kriah Purple Level Kriah Pink Level K…" at bounding box center [512, 115] width 146 height 183
type input "2a"
click at [468, 143] on div "*Choose teacher" at bounding box center [473, 143] width 32 height 6
click at [474, 162] on span "Add new teacher" at bounding box center [485, 161] width 34 height 5
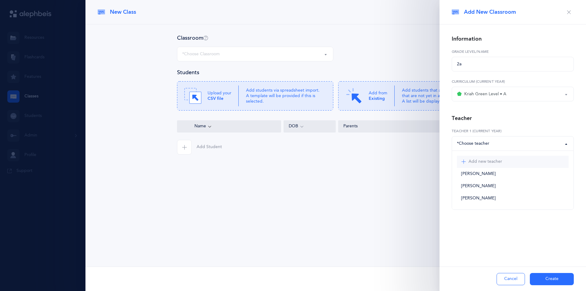
select select "-1"
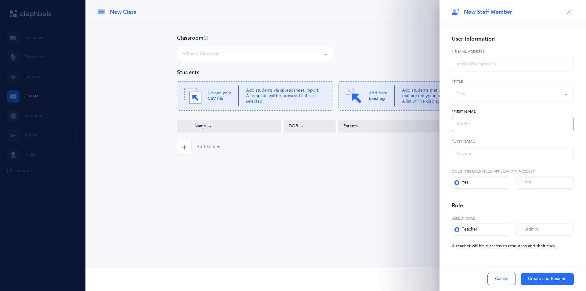
click at [461, 123] on input "text" at bounding box center [513, 124] width 122 height 15
type input "[DEMOGRAPHIC_DATA]"
click at [461, 158] on input "text" at bounding box center [513, 153] width 122 height 15
type input "Tesser"
click at [521, 183] on span at bounding box center [520, 182] width 5 height 5
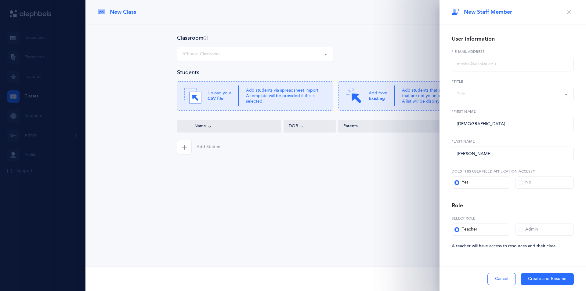
click at [0, 0] on input "No" at bounding box center [0, 0] width 0 height 0
click at [532, 279] on button "Create and Resume" at bounding box center [547, 279] width 53 height 12
click at [471, 94] on div "Title" at bounding box center [513, 94] width 112 height 10
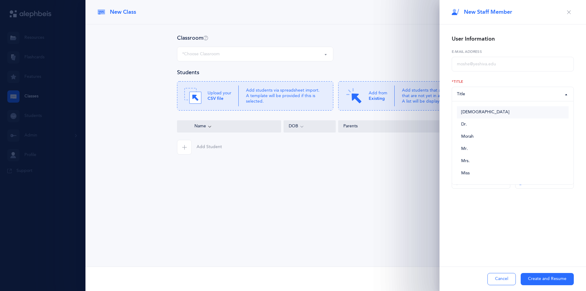
click at [468, 113] on span "[DEMOGRAPHIC_DATA]" at bounding box center [485, 112] width 48 height 5
select select "1"
drag, startPoint x: 473, startPoint y: 125, endPoint x: 443, endPoint y: 116, distance: 31.9
click at [443, 116] on div "User Information E-Mail Address Rabbi Dr. Morah Mr. Mrs. Miss Rabbi Rabbi Dr. M…" at bounding box center [512, 123] width 146 height 198
type input "Mordechai"
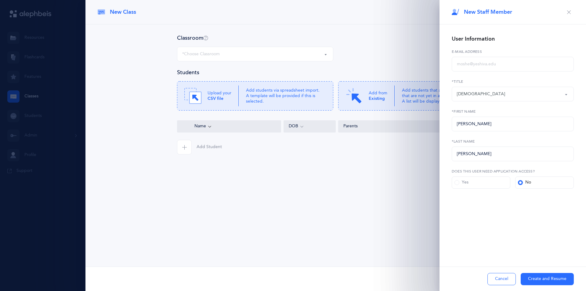
click at [551, 278] on button "Create and Resume" at bounding box center [547, 279] width 53 height 12
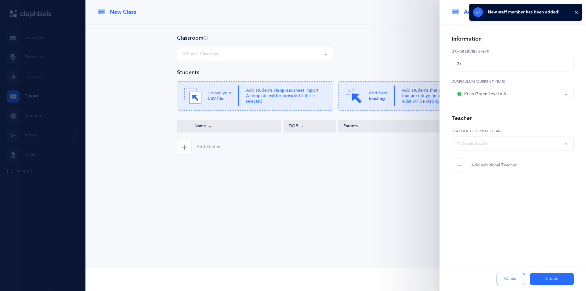
select select "2692"
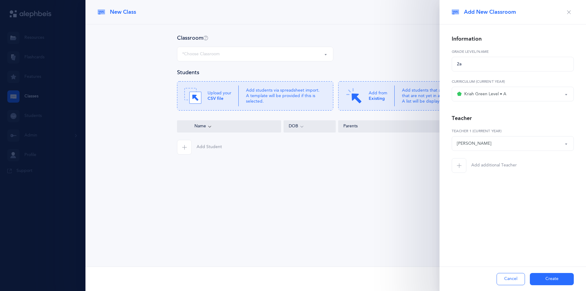
click at [551, 276] on button "Create" at bounding box center [552, 279] width 44 height 12
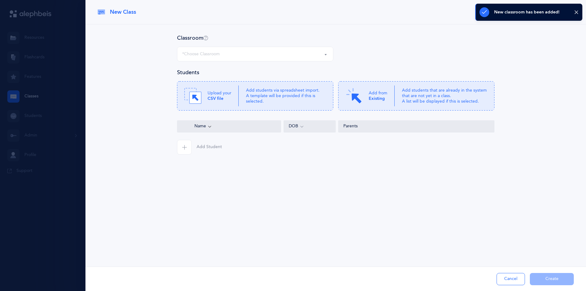
select select "1318"
click at [184, 148] on icon "button" at bounding box center [184, 147] width 5 height 5
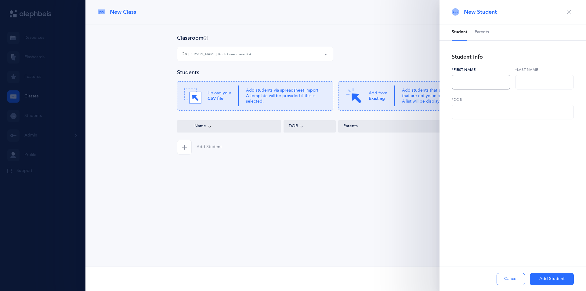
click at [462, 81] on input "text" at bounding box center [481, 82] width 59 height 15
type input "Pinchas Eliyahu"
click at [519, 82] on input "text" at bounding box center [544, 82] width 59 height 15
type input "Barber"
click at [459, 113] on input "text" at bounding box center [513, 112] width 122 height 15
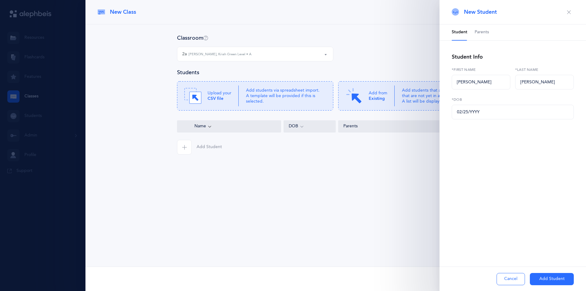
click at [425, 223] on div "New Class Classroom 2a 2a Mordechai Tesser, Kriah Green Level • A 2a Mordechai …" at bounding box center [335, 145] width 501 height 291
click at [478, 114] on input "02/25/YYYY" at bounding box center [513, 112] width 122 height 15
type input "02/25/2014"
click at [558, 283] on button "Add Student" at bounding box center [552, 279] width 44 height 12
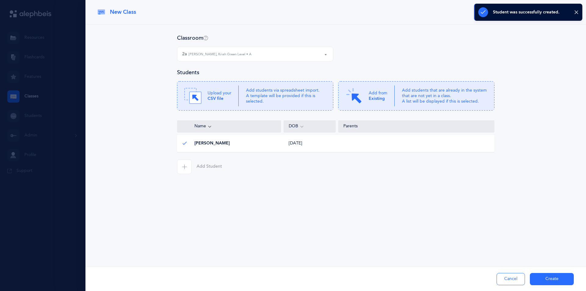
click at [180, 168] on span "button" at bounding box center [184, 166] width 15 height 15
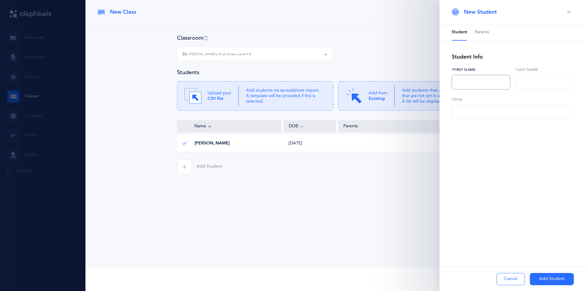
click at [462, 85] on input "text" at bounding box center [481, 82] width 59 height 15
type input "Gavriel"
click at [546, 86] on input "text" at bounding box center [544, 82] width 59 height 15
type input "Stamler"
click at [460, 111] on input "text" at bounding box center [513, 112] width 122 height 15
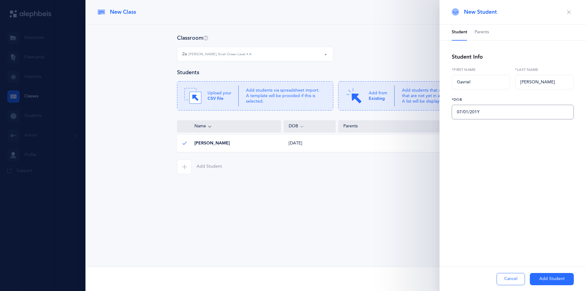
type input "07/01/2013"
click at [549, 280] on button "Add Student" at bounding box center [552, 279] width 44 height 12
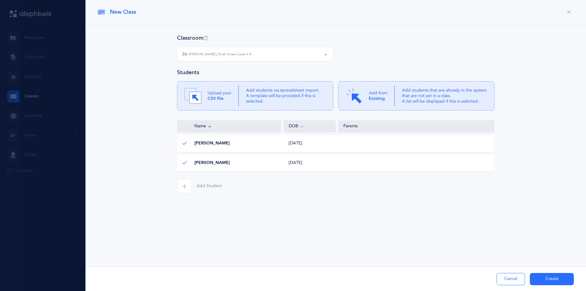
click at [325, 56] on button "2a Mordechai Tesser, Kriah Green Level • A" at bounding box center [255, 54] width 156 height 15
click at [361, 41] on div "Classroom" at bounding box center [335, 38] width 317 height 8
click at [547, 279] on button "Create" at bounding box center [552, 279] width 44 height 12
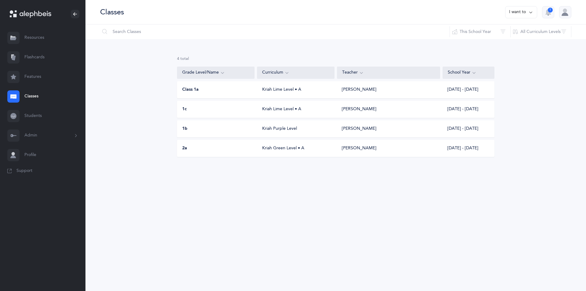
click at [196, 129] on div "1b" at bounding box center [216, 129] width 78 height 6
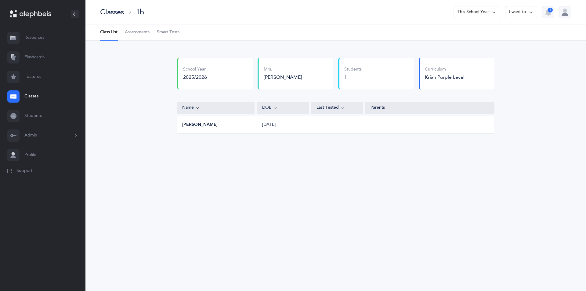
click at [315, 78] on div "[PERSON_NAME]" at bounding box center [296, 77] width 65 height 7
click at [284, 78] on div "[PERSON_NAME]" at bounding box center [296, 77] width 65 height 7
click at [519, 15] on button "I want to" at bounding box center [521, 12] width 32 height 12
click at [504, 31] on button "Edit class" at bounding box center [510, 31] width 44 height 11
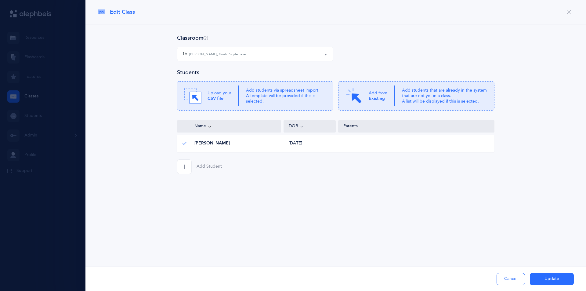
click at [230, 55] on small "Chaya Rabinowitz, Kriah Purple Level" at bounding box center [217, 54] width 57 height 5
click at [230, 73] on small "Chaya Rabinowitz, Kriah Purple Level" at bounding box center [221, 72] width 59 height 4
select select "1316"
click at [317, 57] on div "1b Chaya Rabinowitz, Kriah Purple Level" at bounding box center [255, 54] width 146 height 10
click at [548, 279] on button "Update" at bounding box center [552, 279] width 44 height 12
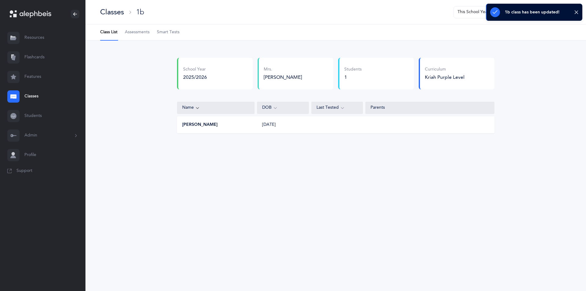
click at [303, 77] on div "[PERSON_NAME]" at bounding box center [296, 77] width 65 height 7
click at [446, 79] on div "Kriah Purple Level" at bounding box center [445, 77] width 40 height 7
click at [101, 32] on li "Class List" at bounding box center [108, 32] width 17 height 16
click at [434, 218] on div "Classes 1b This School Year I want to 1 Class List Assessments Smart Tests Scho…" at bounding box center [335, 145] width 501 height 291
click at [27, 99] on link "Classes" at bounding box center [42, 97] width 85 height 20
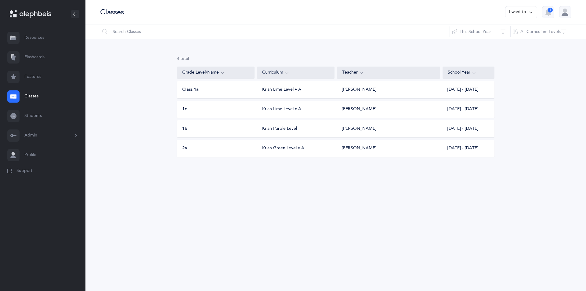
click at [329, 130] on div "Kriah Purple Level" at bounding box center [296, 129] width 78 height 6
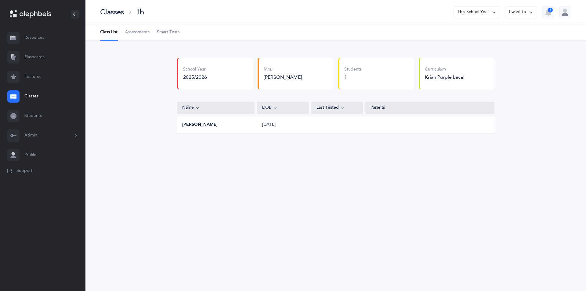
click at [518, 12] on button "I want to" at bounding box center [521, 12] width 32 height 12
click at [513, 31] on button "Edit class" at bounding box center [510, 31] width 44 height 11
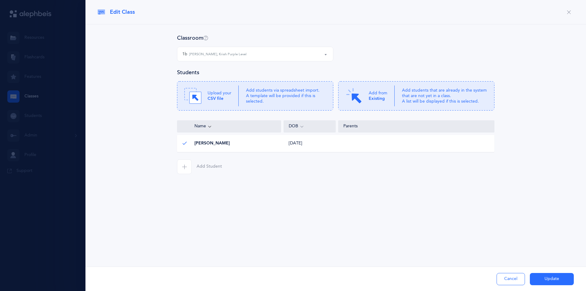
click at [326, 57] on button "1b Chaya Rabinowitz, Kriah Purple Level" at bounding box center [255, 54] width 156 height 15
click at [261, 76] on link "1b Chaya Rabinowitz, Kriah Purple Level" at bounding box center [255, 72] width 146 height 12
select select "1316"
drag, startPoint x: 192, startPoint y: 303, endPoint x: 89, endPoint y: 303, distance: 102.9
drag, startPoint x: 89, startPoint y: 303, endPoint x: 105, endPoint y: 110, distance: 192.9
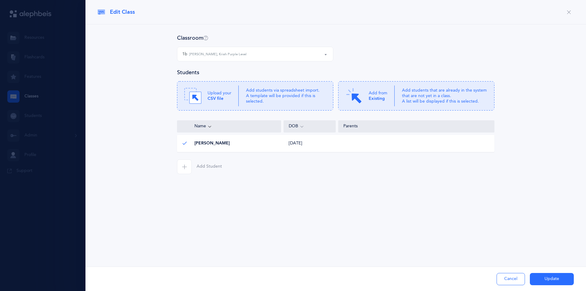
click at [25, 121] on div at bounding box center [293, 145] width 586 height 291
click at [114, 109] on div "Classroom 1b 1b Chaya Rabinowitz, Kriah Purple Level 1b Chaya Rabinowitz, Kriah…" at bounding box center [336, 104] width 476 height 140
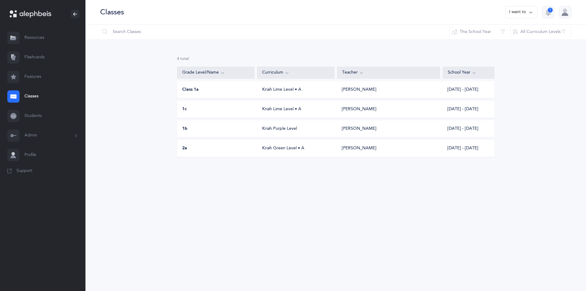
click at [41, 37] on link "Resources" at bounding box center [42, 38] width 85 height 20
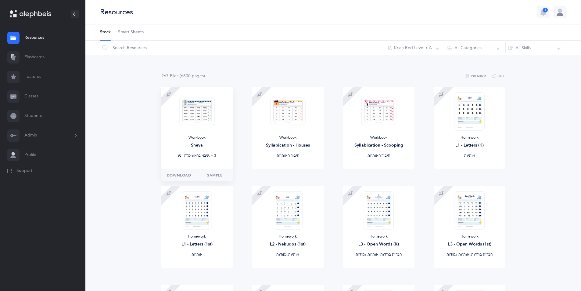
click at [194, 135] on div "Workbook Sheva ‫שבא בראש מלה - נע‬ ‪, + 3‬" at bounding box center [196, 128] width 71 height 82
click at [214, 178] on link "Sample" at bounding box center [215, 175] width 36 height 12
click at [207, 210] on img at bounding box center [197, 210] width 30 height 38
click at [216, 274] on link "Sample" at bounding box center [215, 274] width 36 height 12
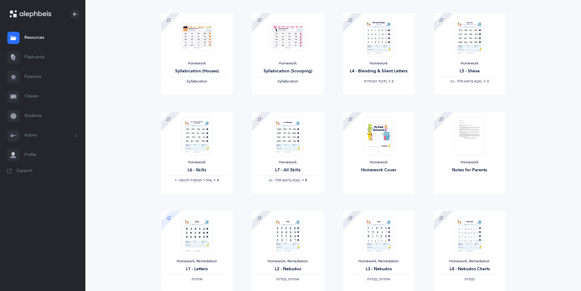
scroll to position [281, 0]
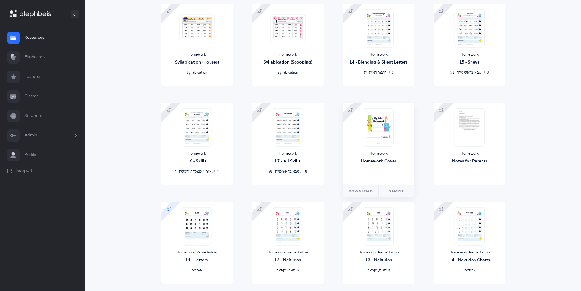
click at [367, 149] on div "Homework Homework Cover" at bounding box center [378, 144] width 71 height 82
click at [395, 191] on link "Sample" at bounding box center [397, 191] width 36 height 12
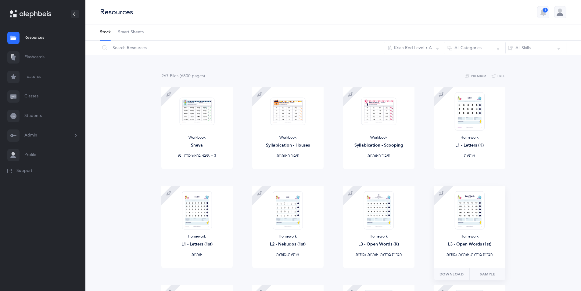
click at [443, 221] on div "Homework L3 - Open Words (1st) ‫הברות בודדות, אותיות, נקודות‬" at bounding box center [469, 227] width 71 height 82
click at [500, 266] on div "Homework L3 - Open Words (1st) ‫הברות בודדות, אותיות, נקודות‬" at bounding box center [469, 227] width 71 height 82
